Goal: Task Accomplishment & Management: Complete application form

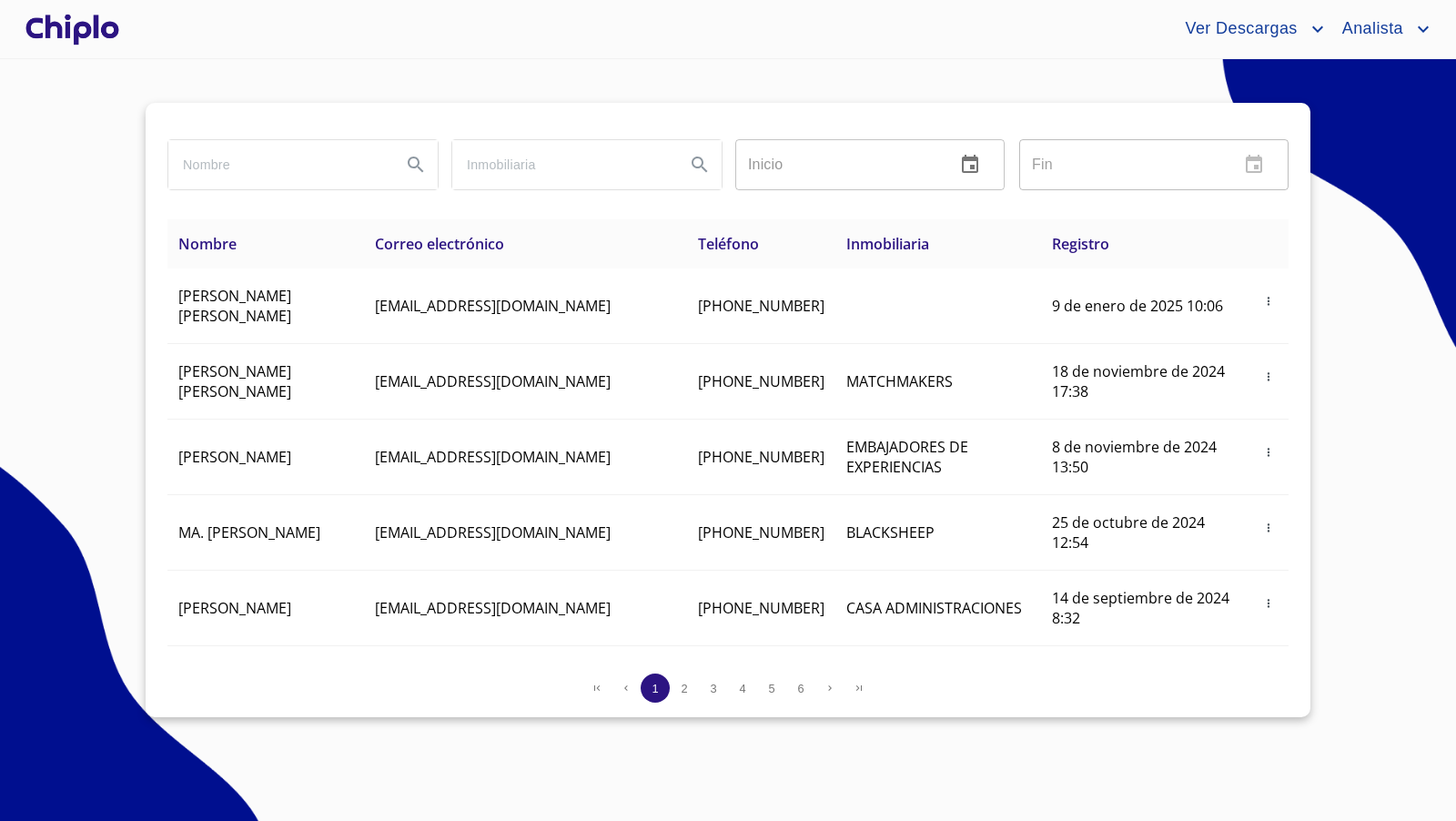
click at [84, 40] on div at bounding box center [72, 28] width 101 height 58
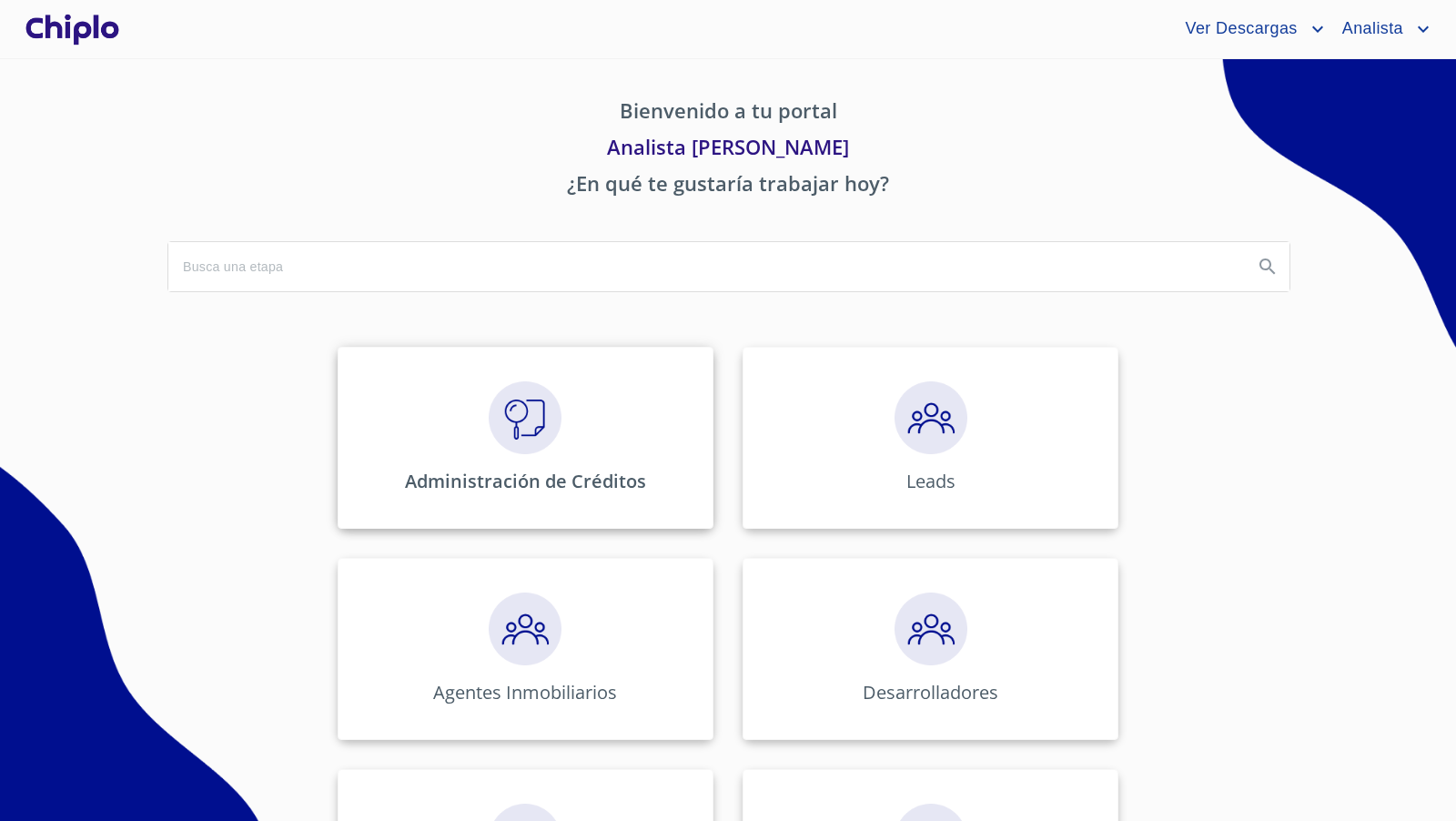
click at [530, 455] on div "Administración de Créditos" at bounding box center [526, 438] width 376 height 182
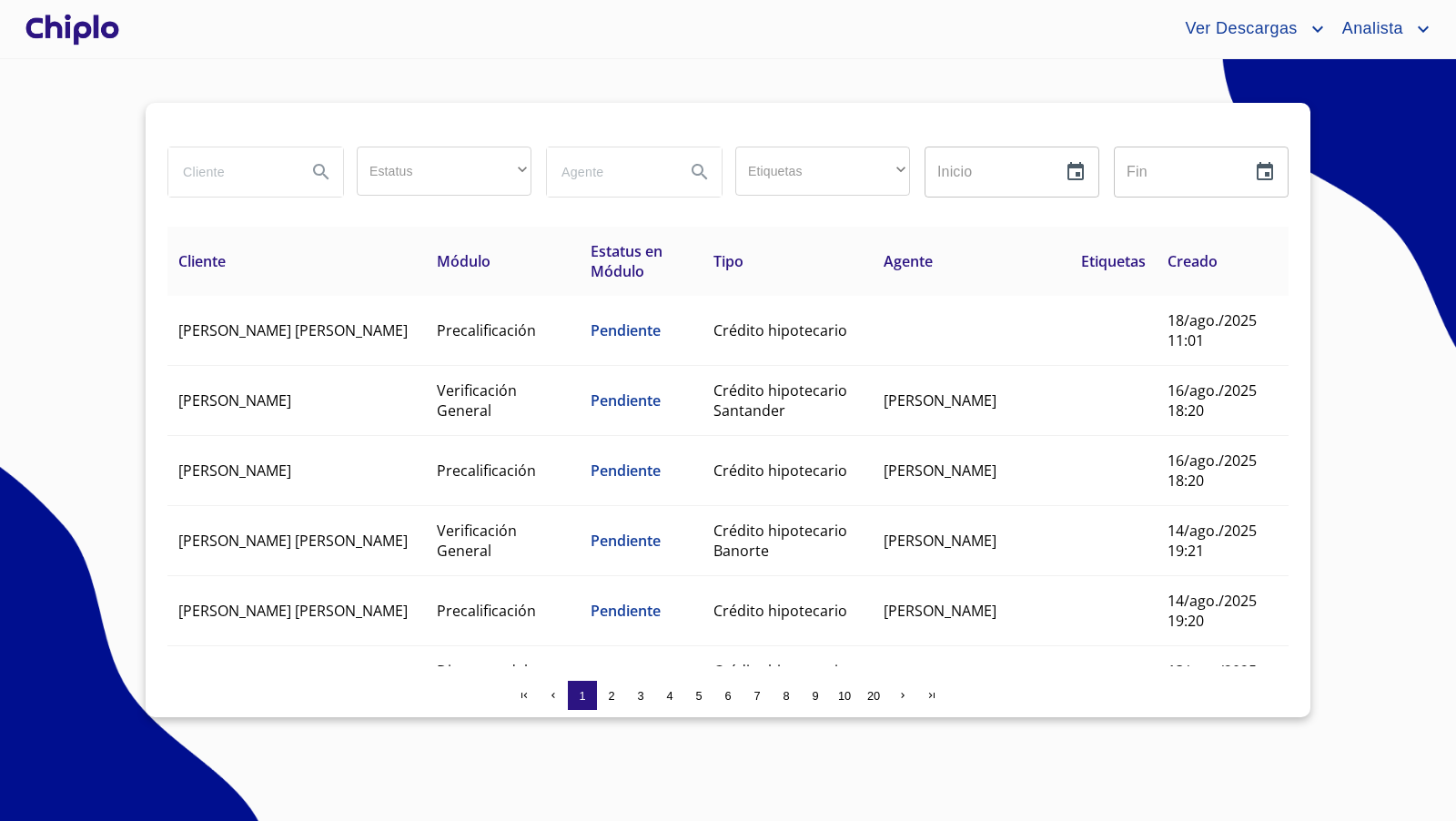
click at [228, 171] on input "search" at bounding box center [229, 172] width 124 height 50
type input "israel"
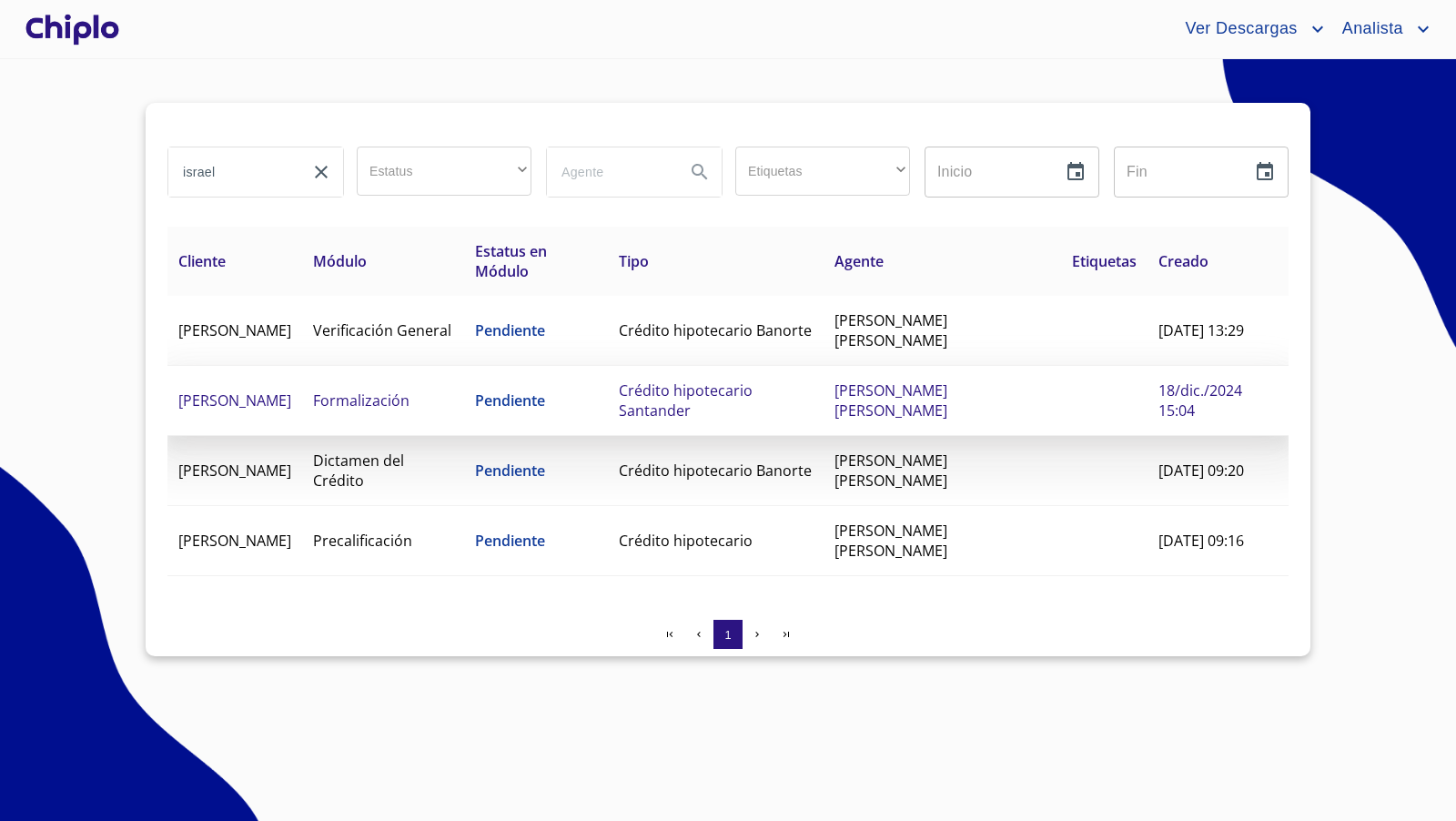
click at [752, 390] on span "Crédito hipotecario Santander" at bounding box center [685, 401] width 134 height 40
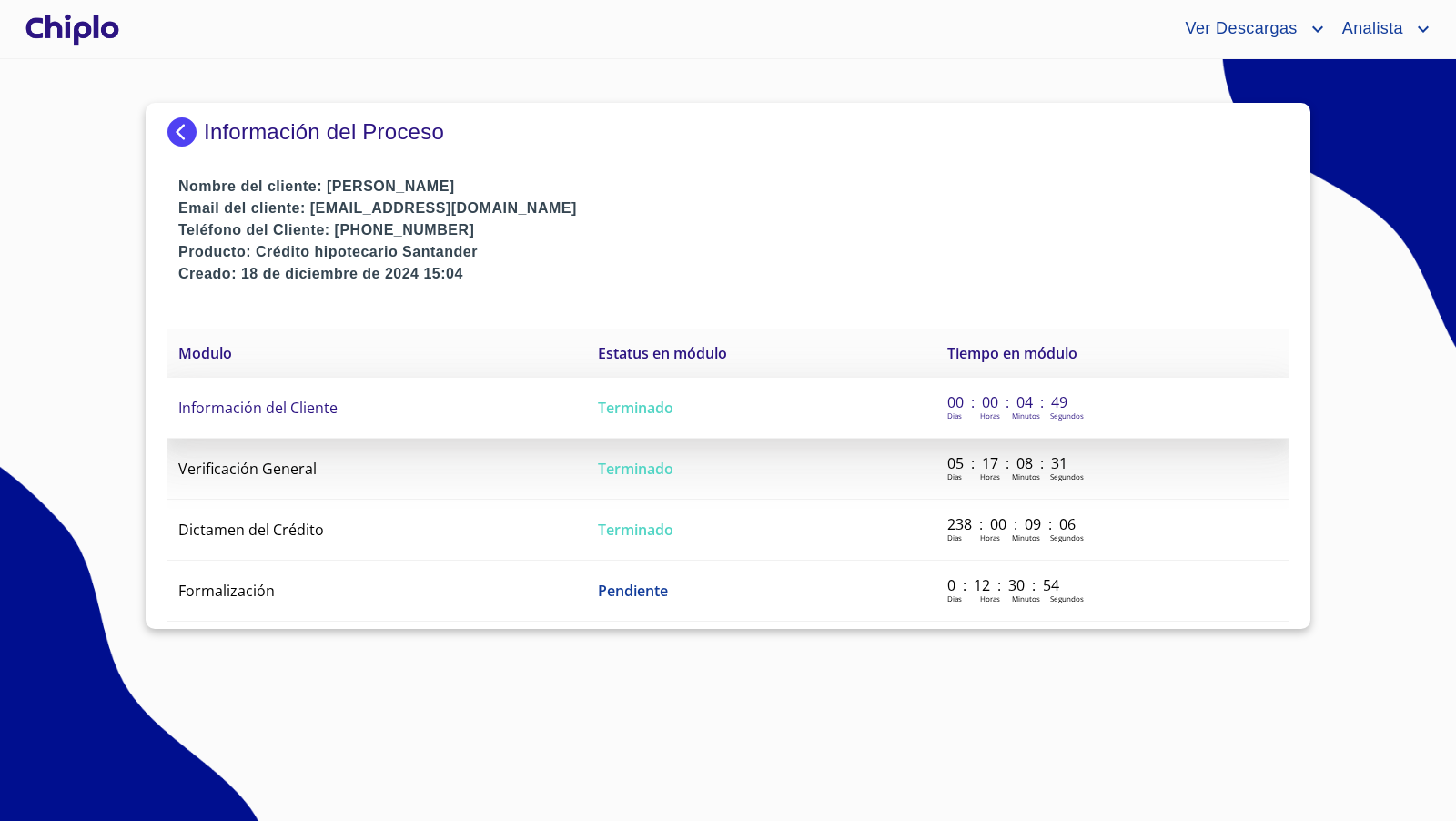
click at [297, 417] on td "Información del Cliente" at bounding box center [376, 408] width 419 height 61
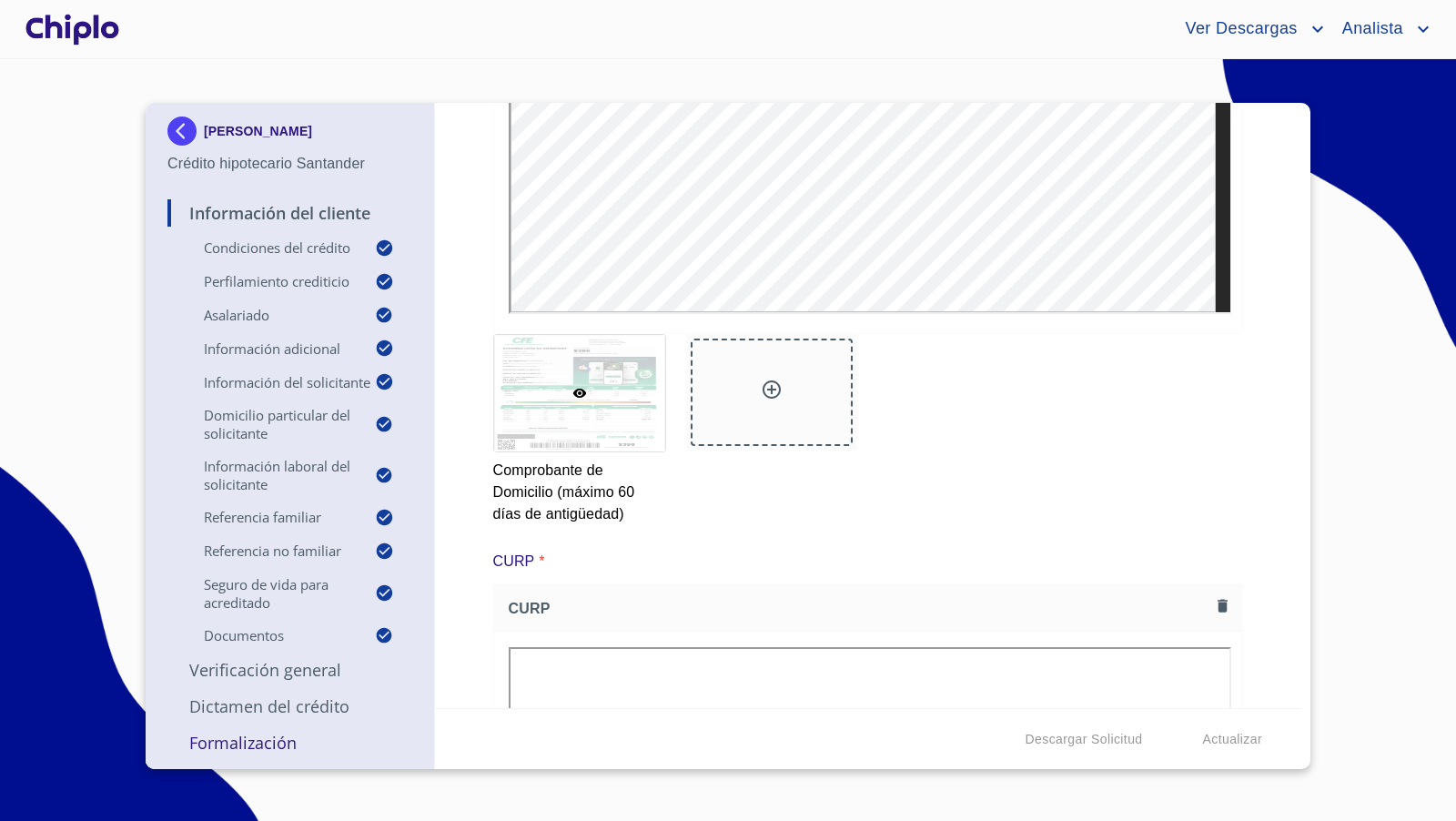
scroll to position [9599, 0]
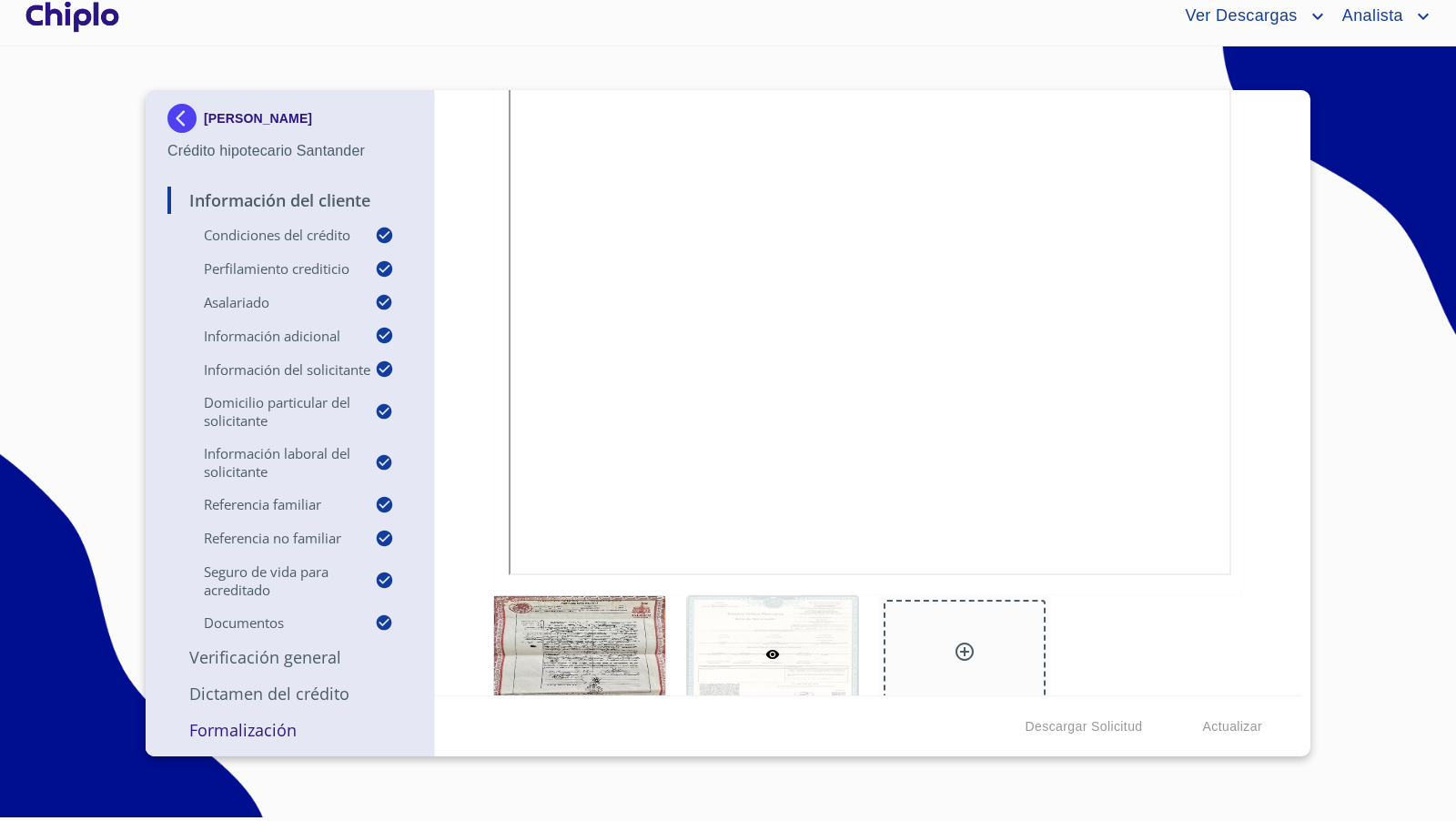
scroll to position [8799, 0]
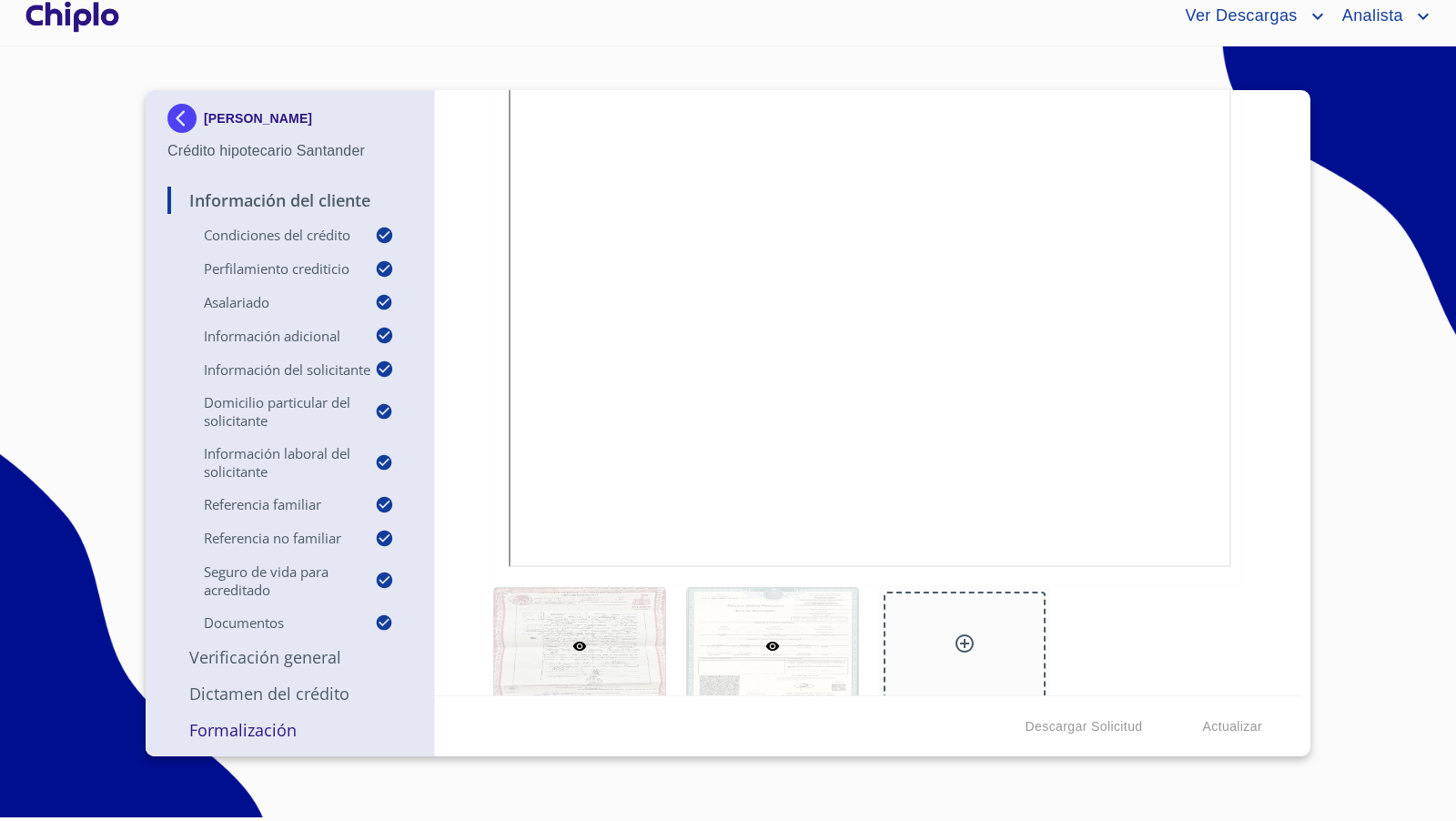
click at [617, 607] on div at bounding box center [580, 646] width 171 height 116
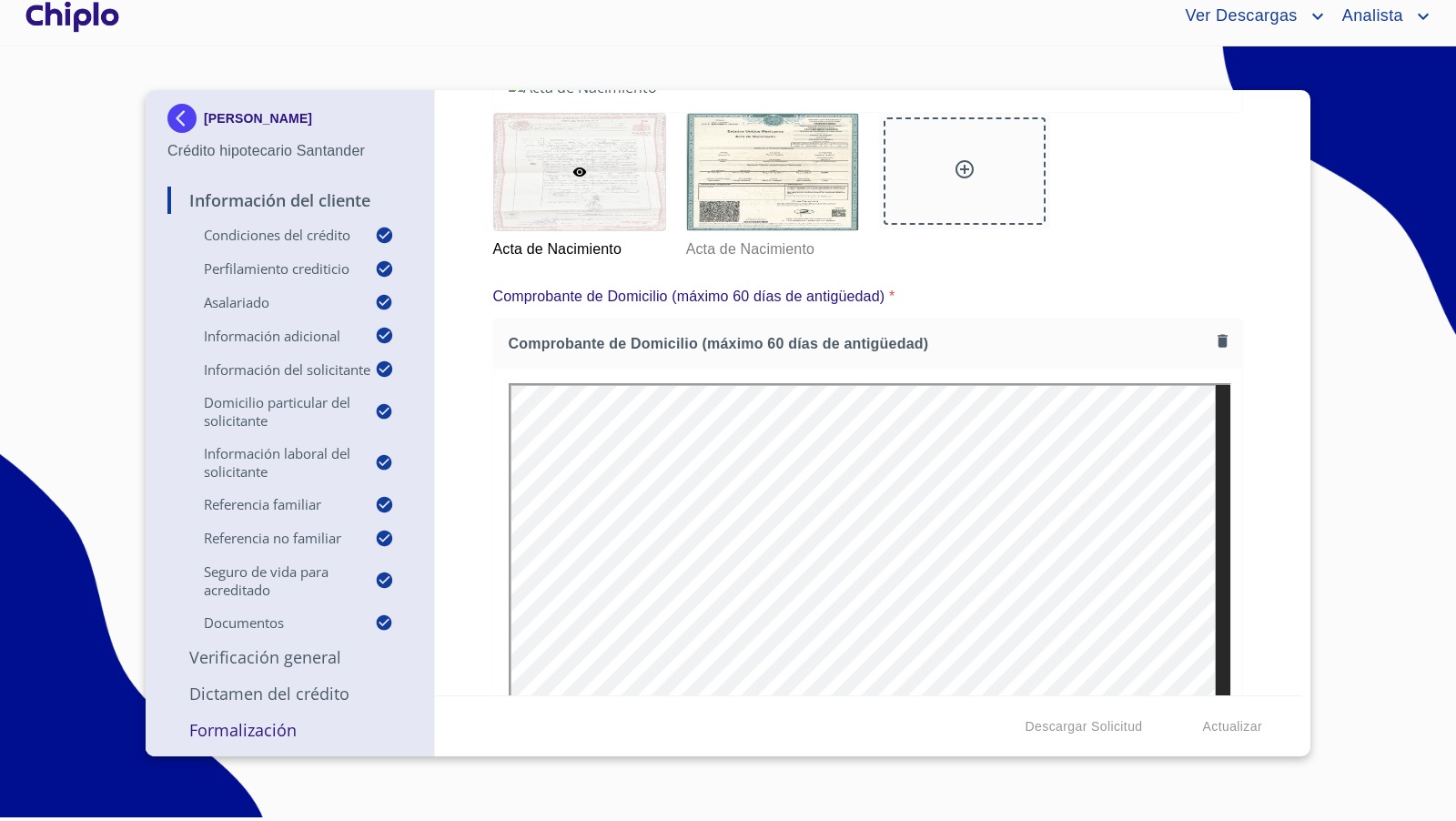
scroll to position [8673, 0]
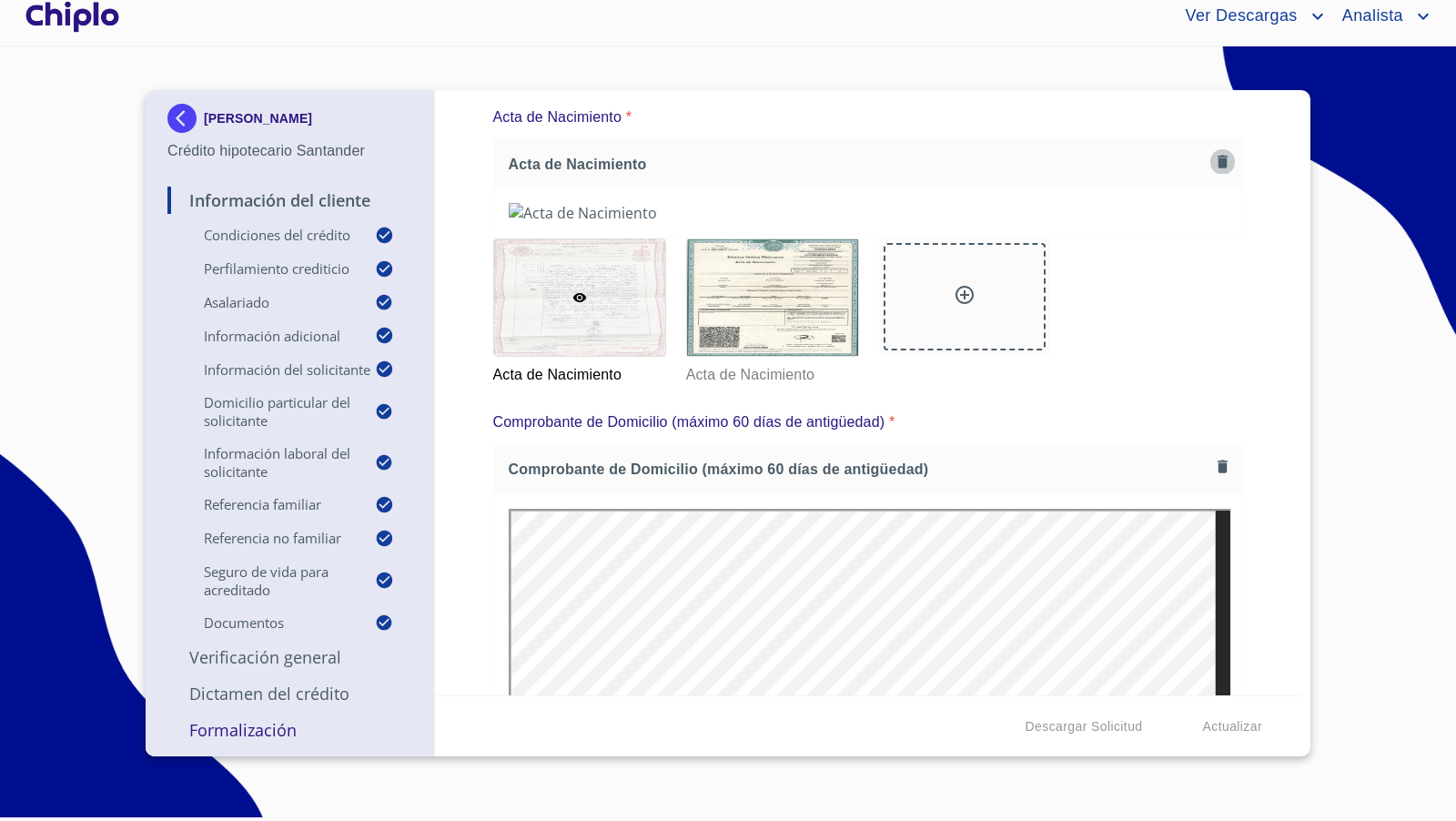
click at [1217, 155] on icon "button" at bounding box center [1222, 161] width 10 height 13
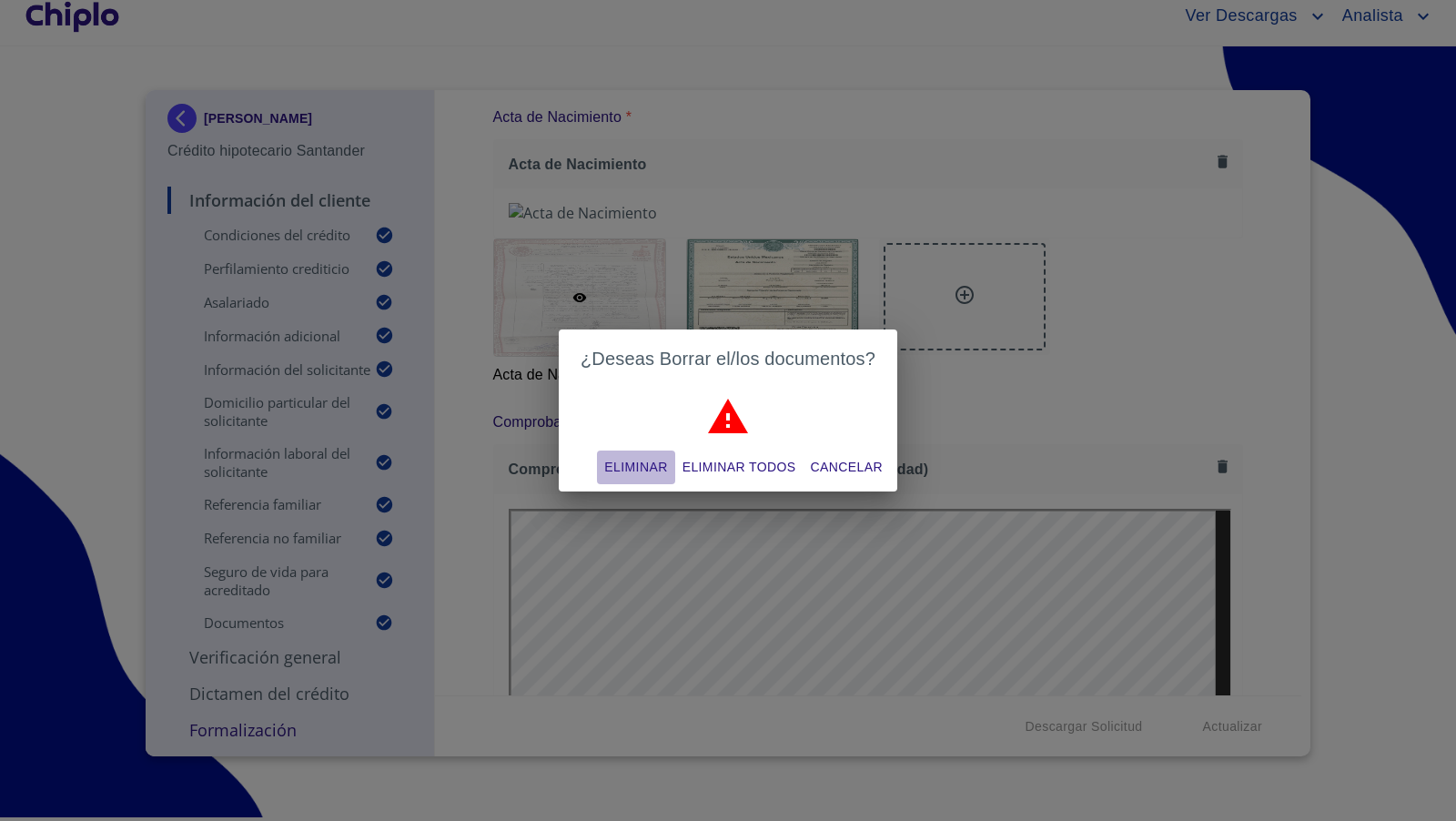
click at [640, 460] on span "Eliminar" at bounding box center [636, 467] width 62 height 23
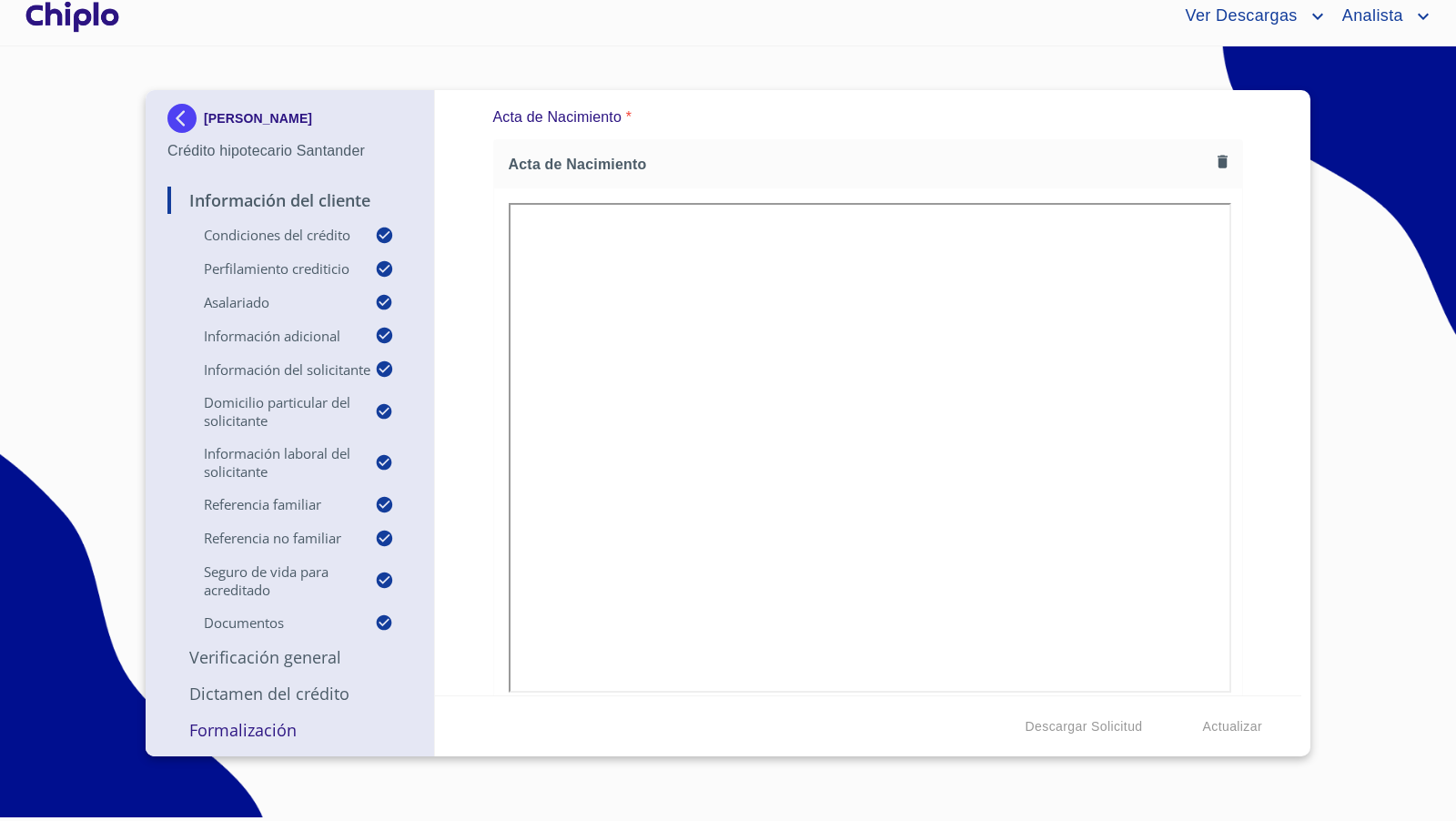
click at [290, 659] on p "Verificación General" at bounding box center [289, 657] width 245 height 22
